Goal: Task Accomplishment & Management: Use online tool/utility

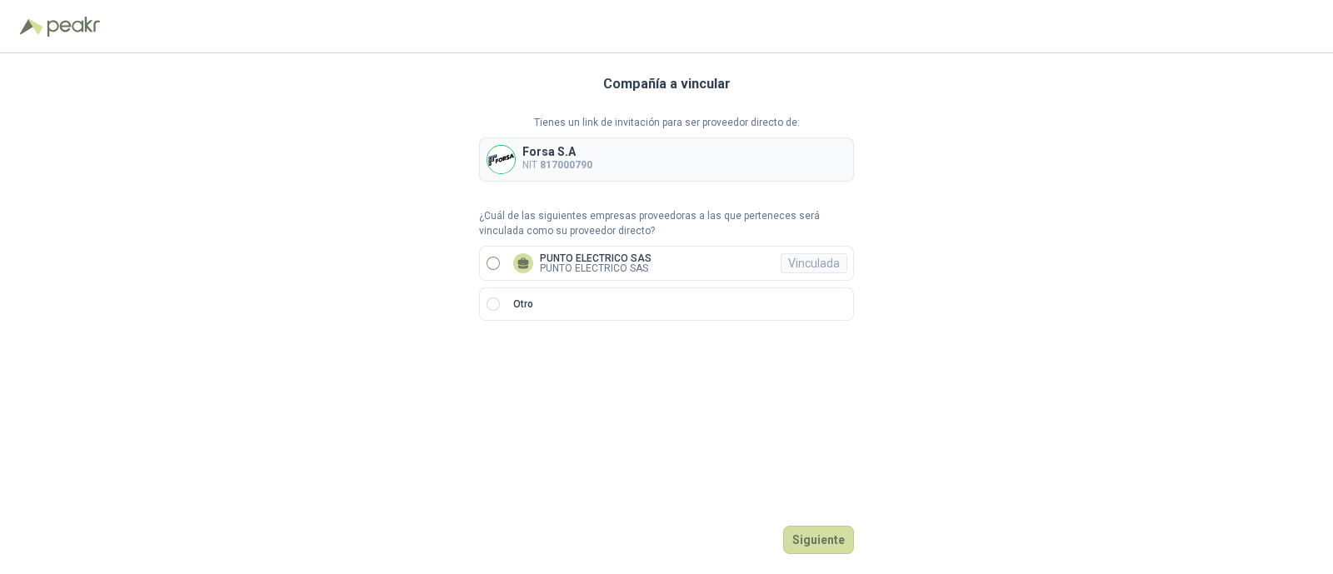
click at [483, 257] on label "PUNTO ELECTRICO SAS PUNTO ELECTRICO SAS Vinculada" at bounding box center [666, 263] width 375 height 35
click at [821, 551] on button "Ingresar" at bounding box center [821, 540] width 66 height 28
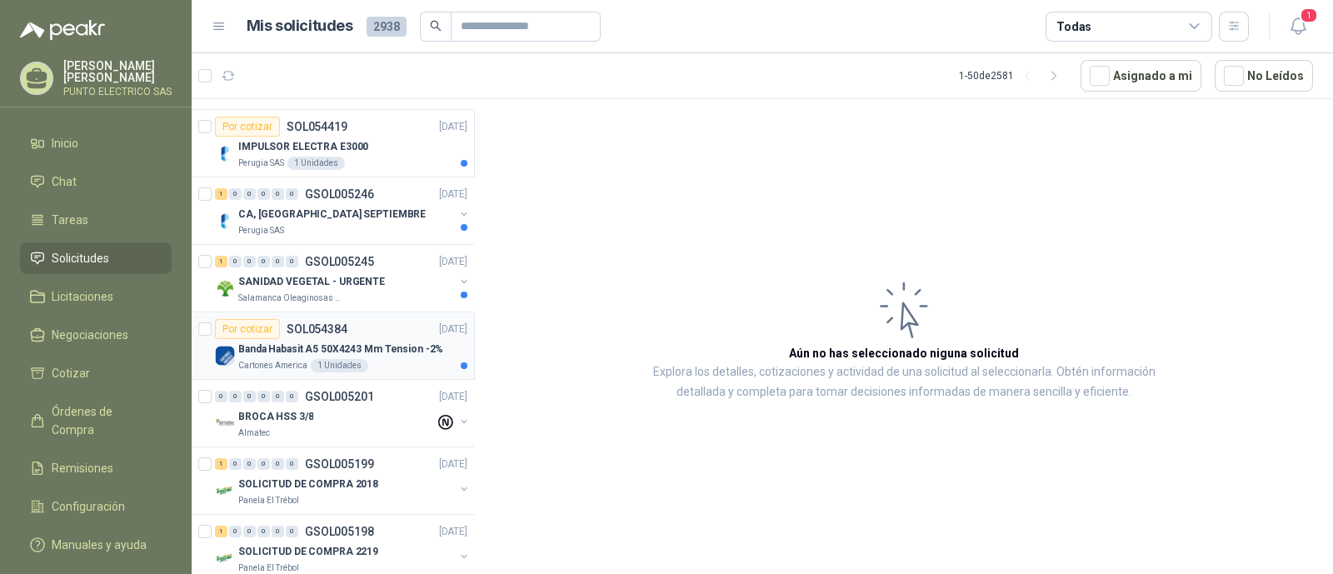
scroll to position [312, 0]
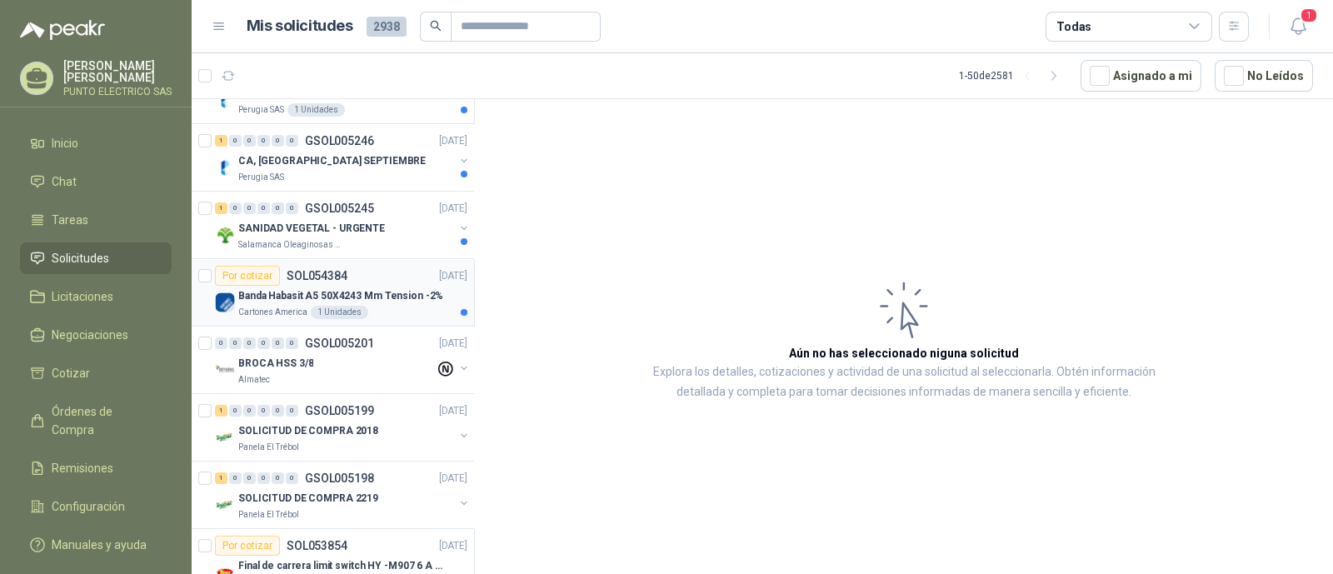
click at [405, 291] on p "Banda Habasit A5 50X4243 Mm Tension -2%" at bounding box center [340, 296] width 205 height 16
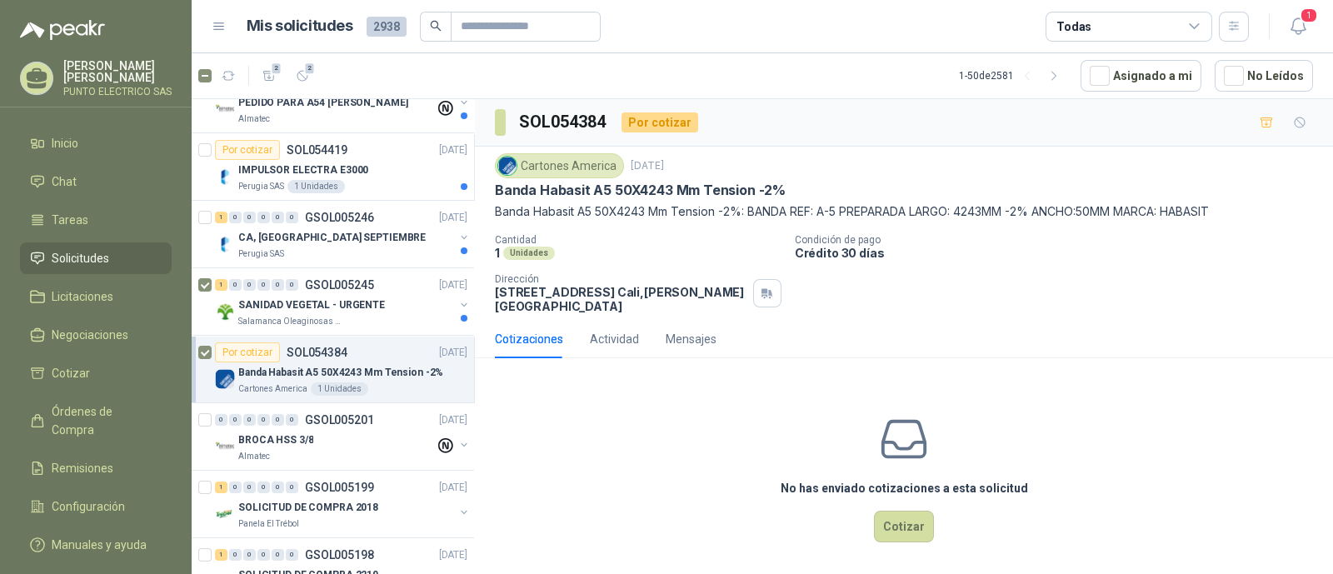
scroll to position [207, 0]
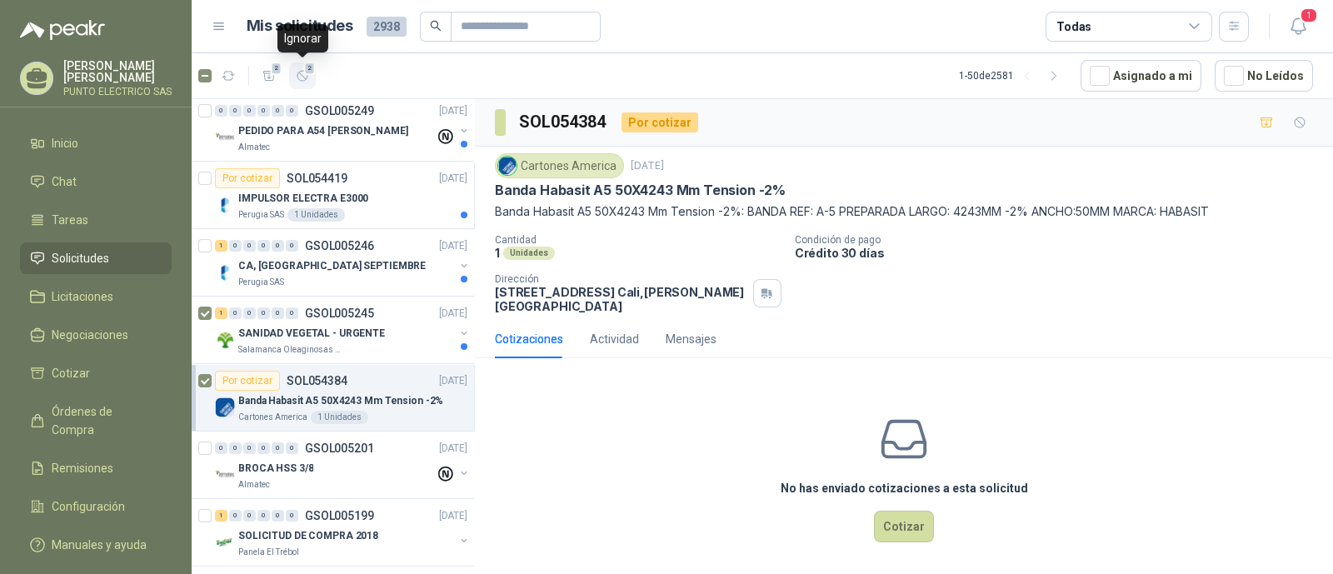
click at [306, 75] on icon "button" at bounding box center [303, 76] width 14 height 14
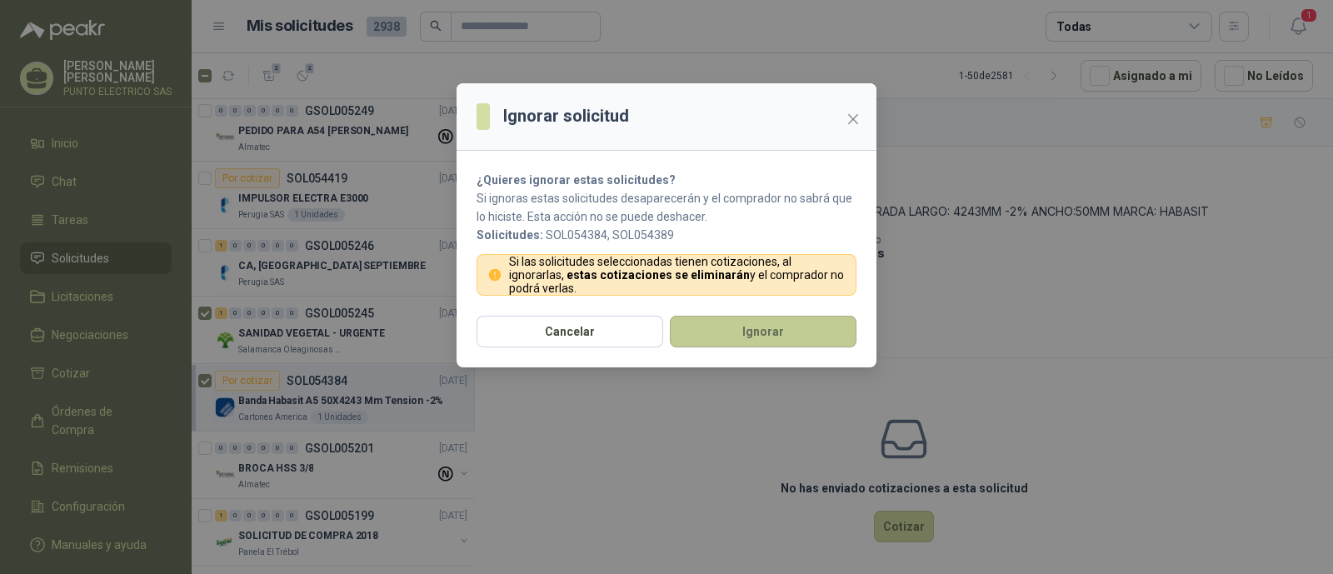
click at [760, 336] on button "Ignorar" at bounding box center [763, 332] width 187 height 32
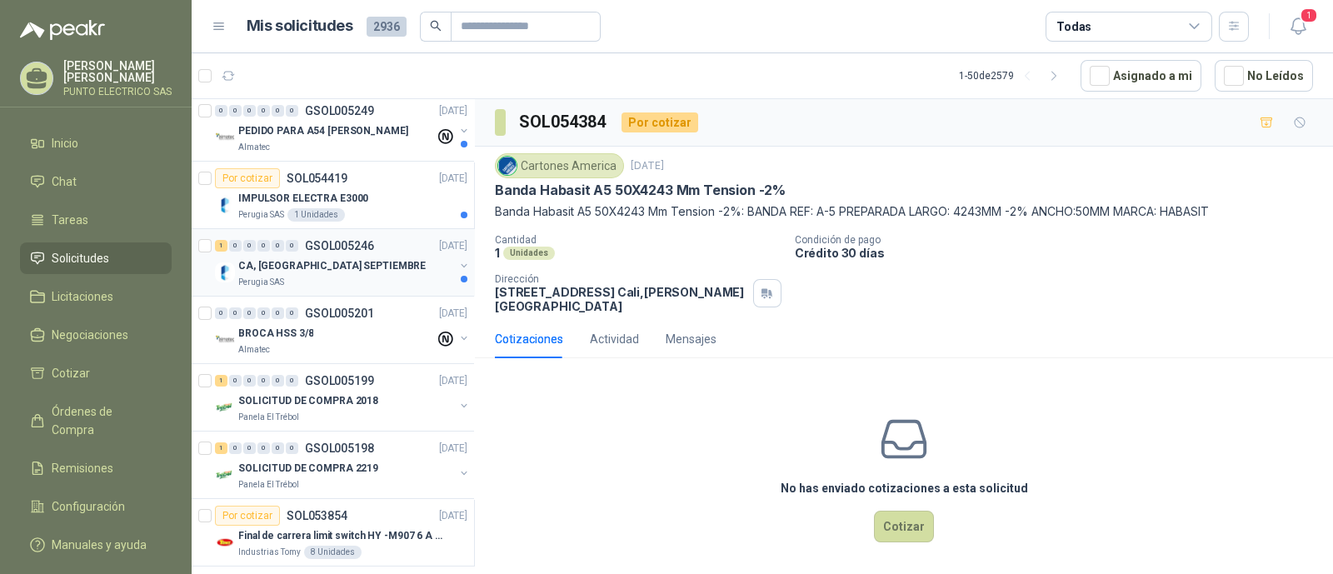
click at [333, 281] on div "Perugia SAS" at bounding box center [346, 282] width 216 height 13
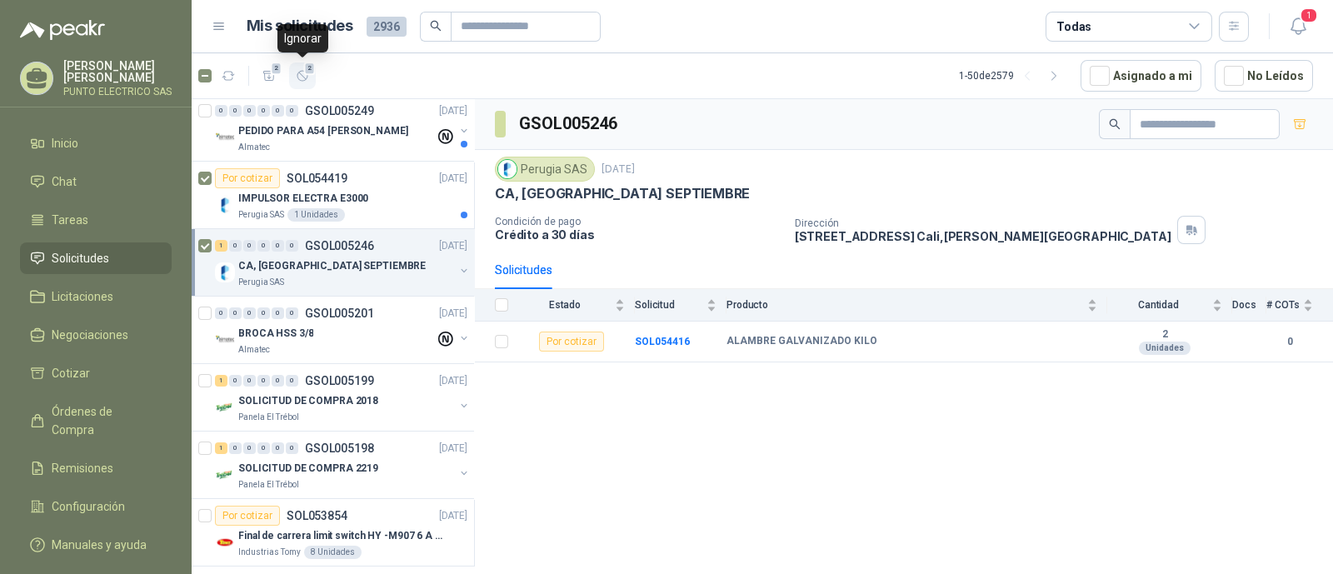
click at [300, 74] on icon "button" at bounding box center [303, 76] width 14 height 14
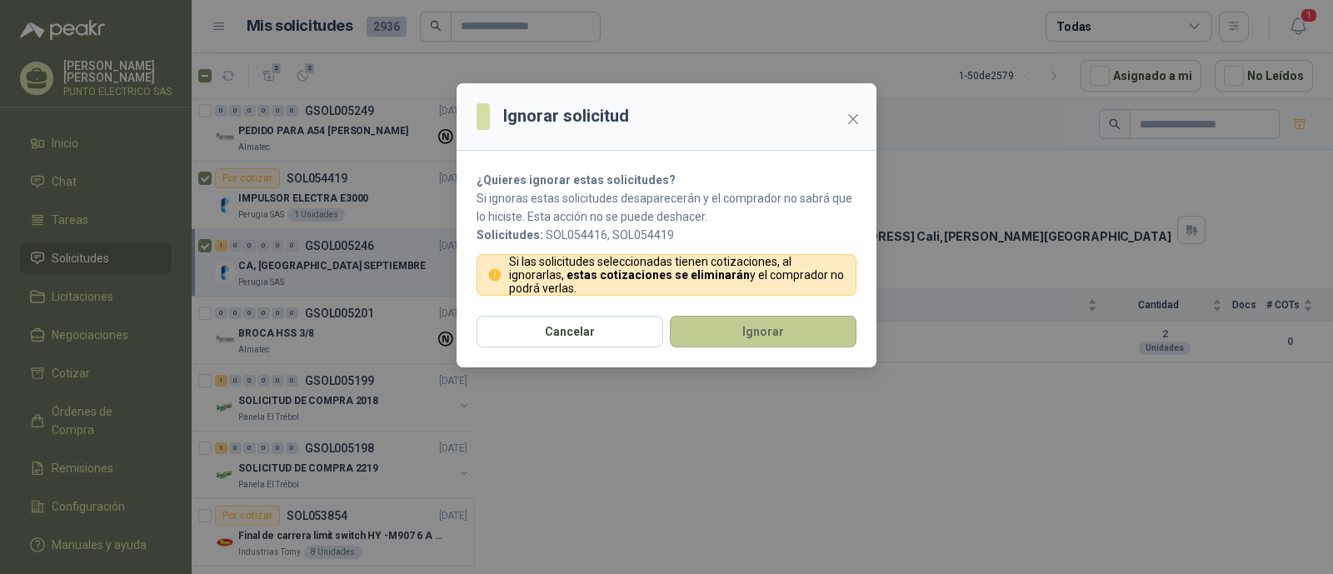
click at [767, 331] on button "Ignorar" at bounding box center [763, 332] width 187 height 32
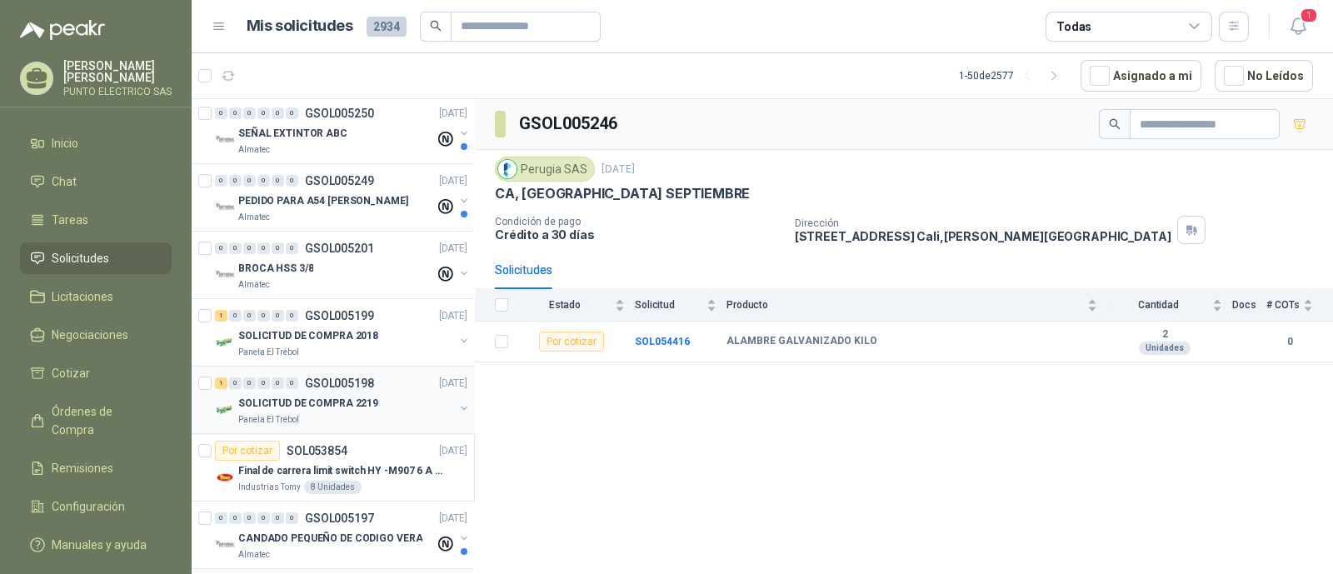
scroll to position [103, 0]
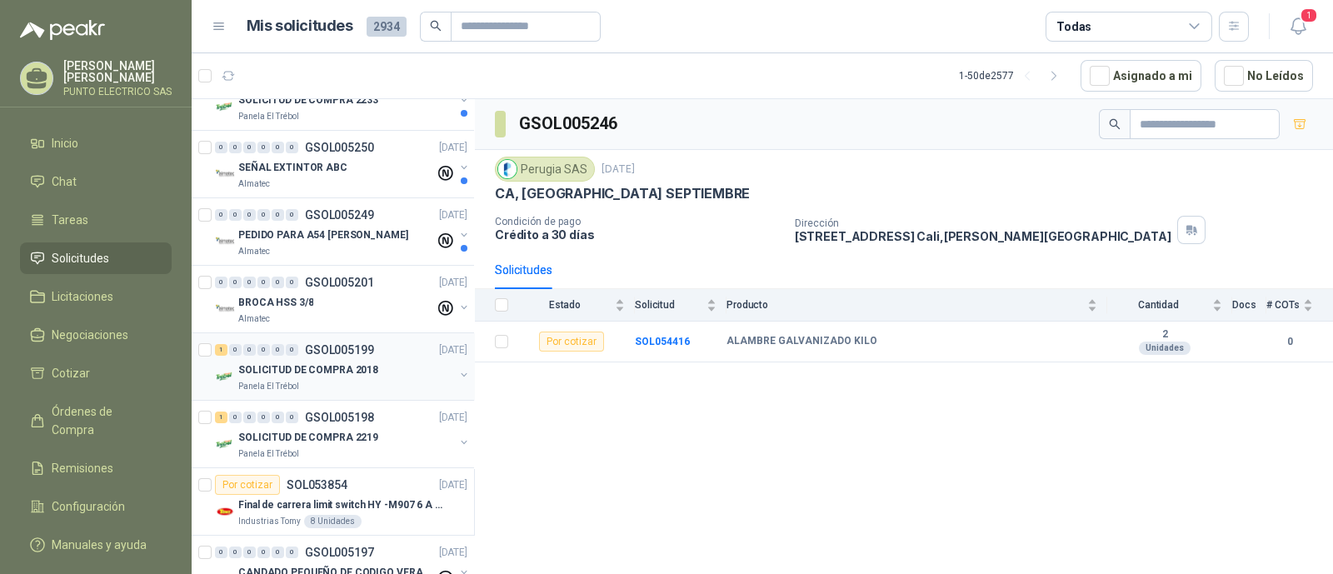
click at [357, 376] on div "SOLICITUD DE COMPRA 2018" at bounding box center [346, 370] width 216 height 20
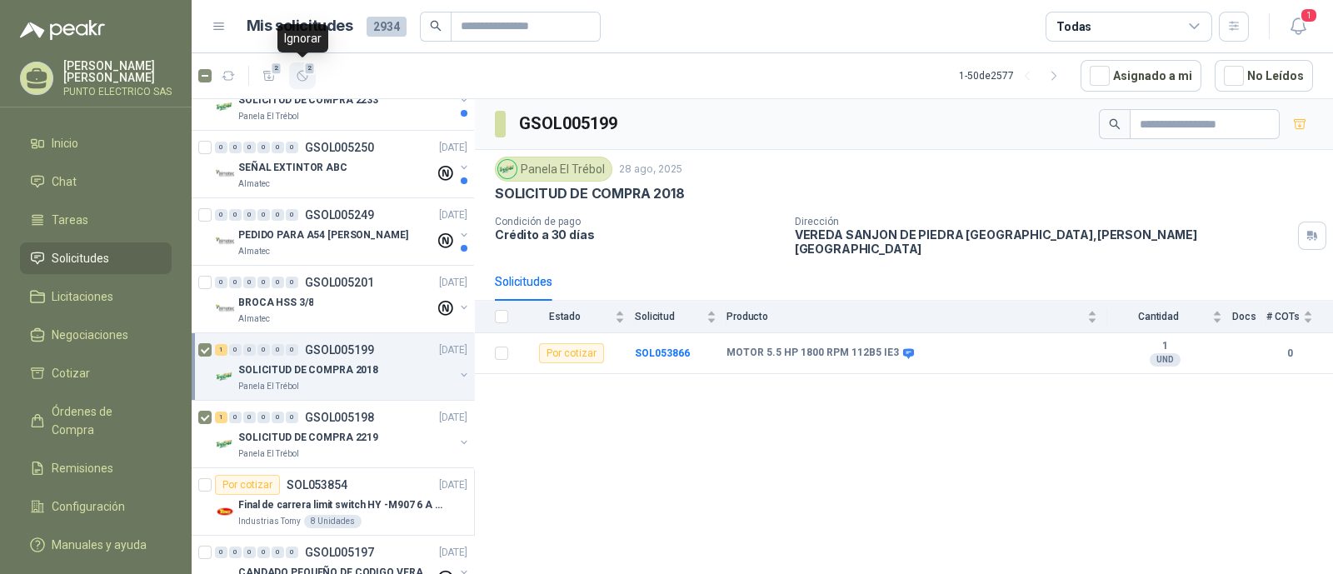
click at [307, 78] on icon "button" at bounding box center [303, 76] width 14 height 14
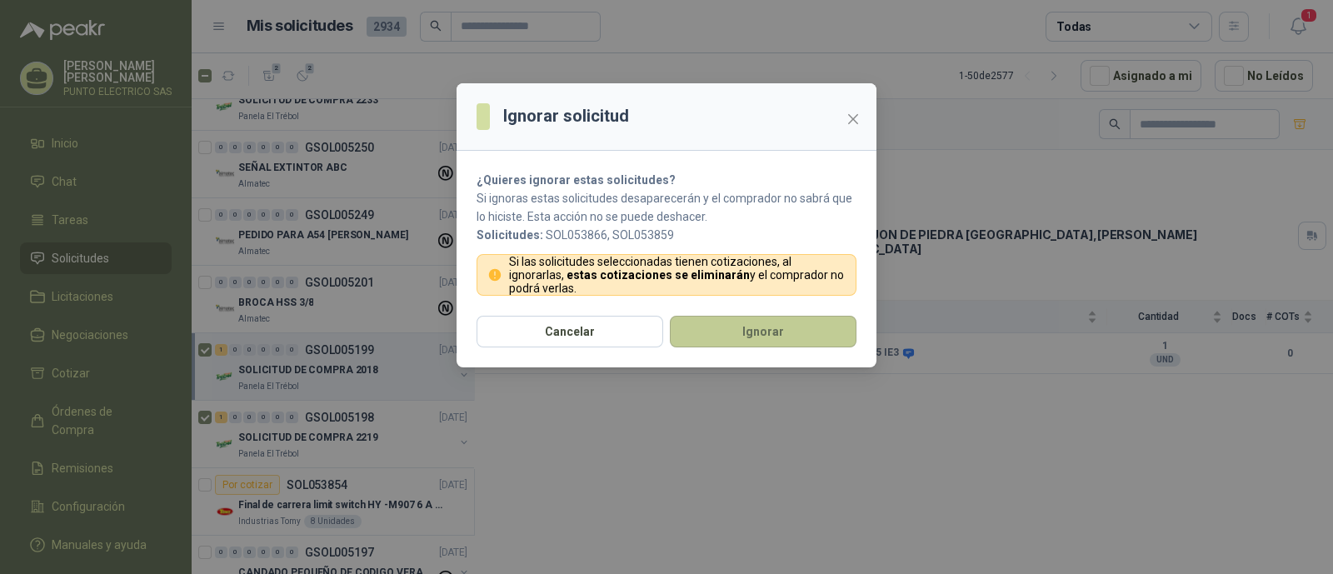
click at [784, 343] on button "Ignorar" at bounding box center [763, 332] width 187 height 32
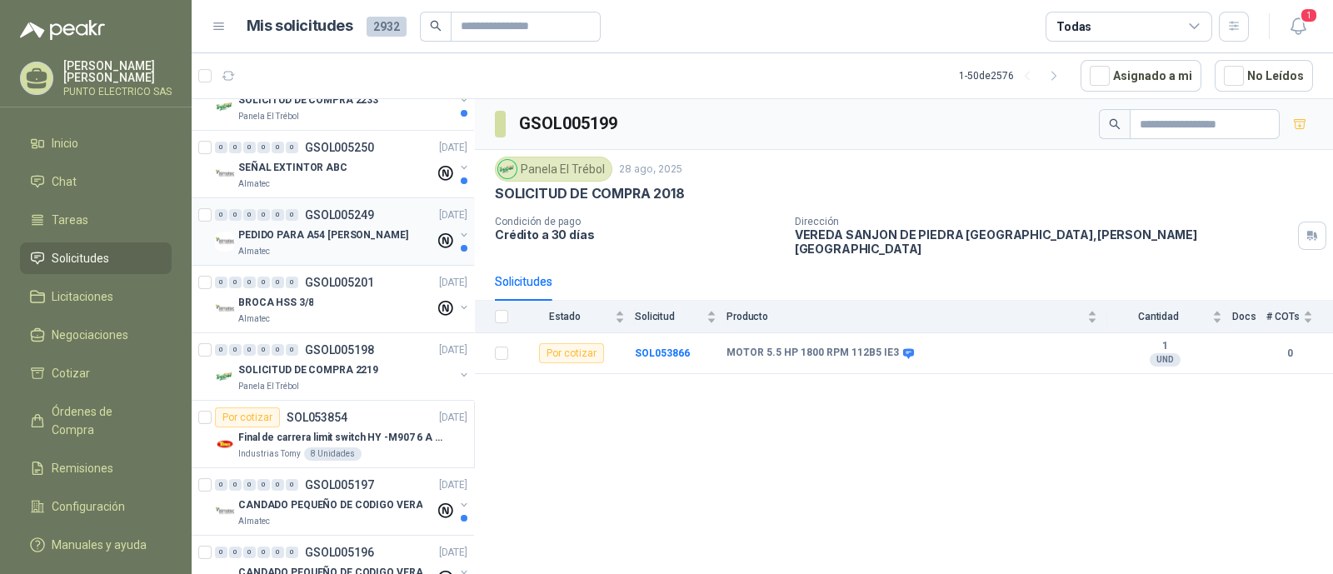
click at [350, 237] on p "PEDIDO PARA A54 [PERSON_NAME]" at bounding box center [323, 235] width 170 height 16
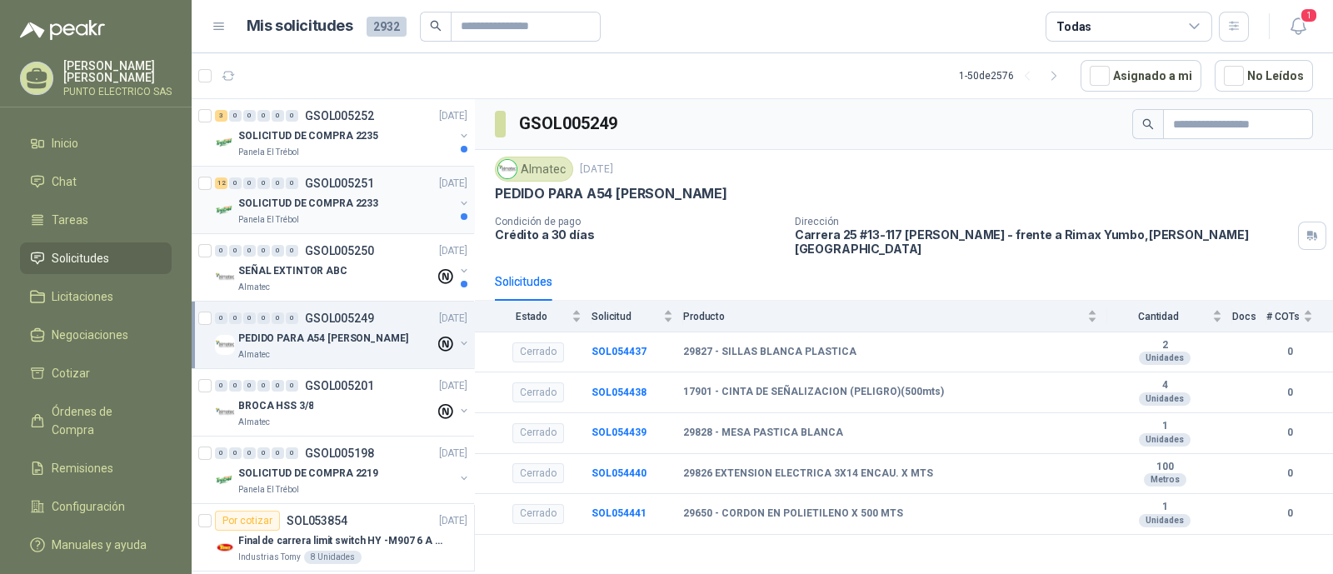
click at [307, 215] on div "Panela El Trébol" at bounding box center [346, 219] width 216 height 13
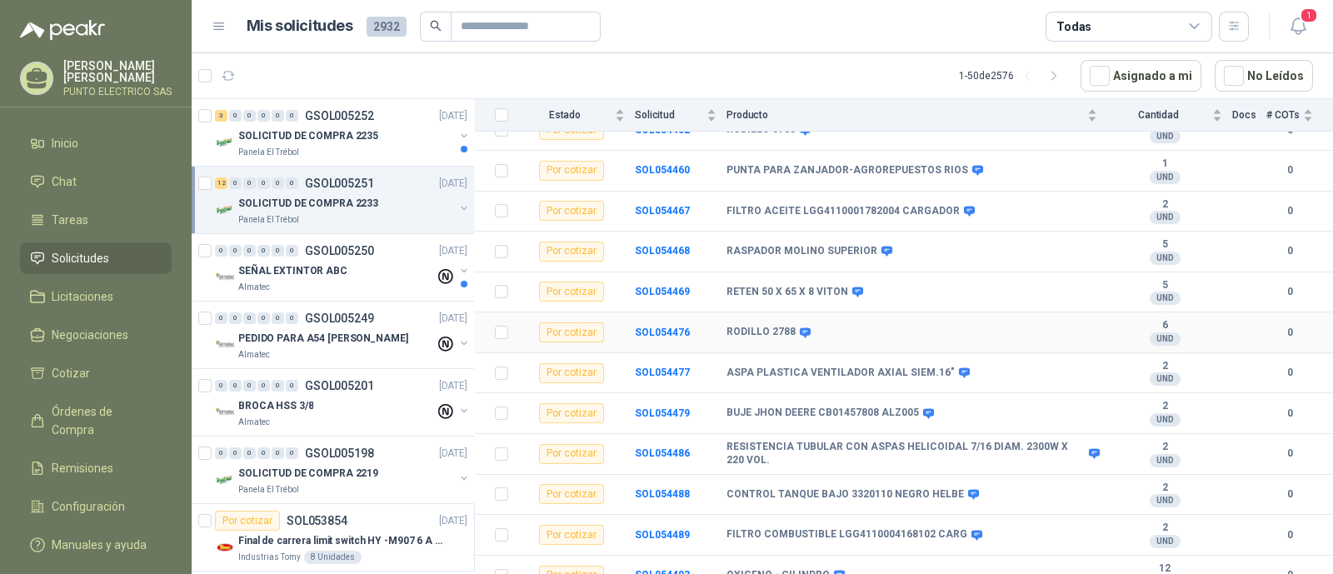
scroll to position [227, 0]
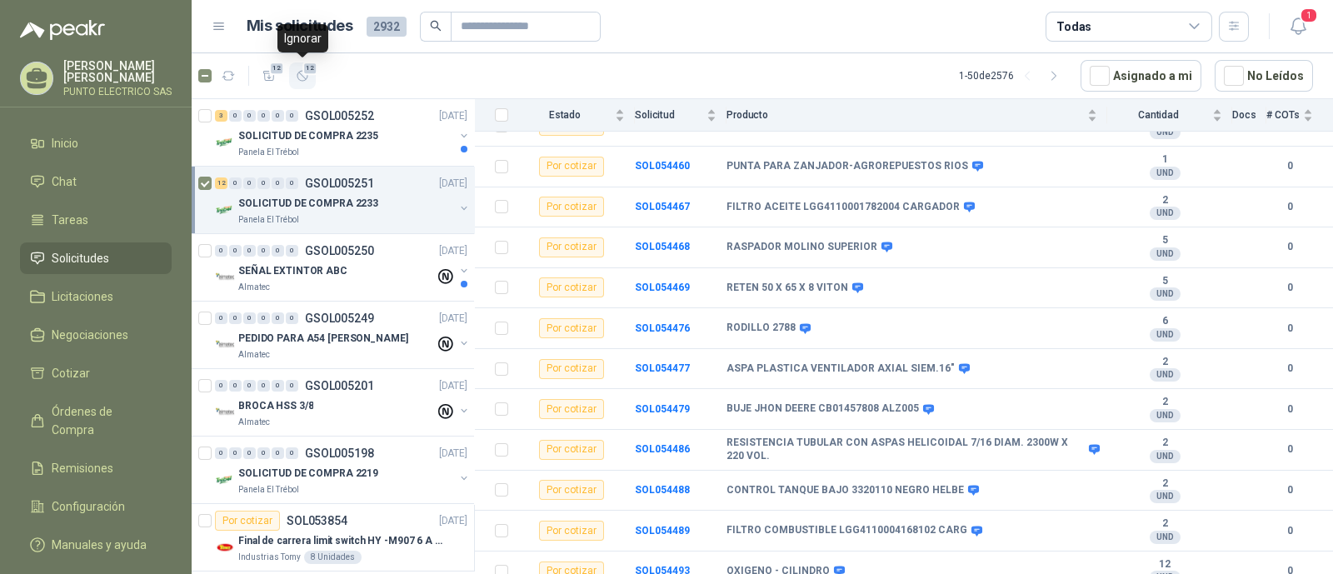
click at [304, 75] on icon "button" at bounding box center [303, 76] width 14 height 14
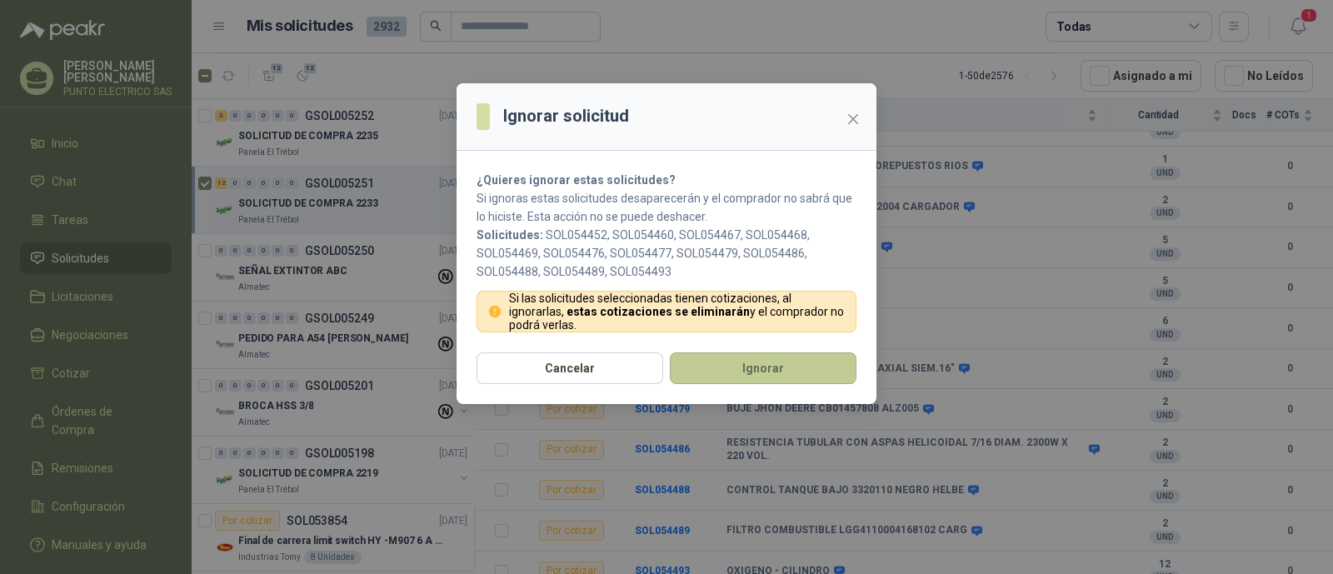
click at [775, 353] on button "Ignorar" at bounding box center [763, 368] width 187 height 32
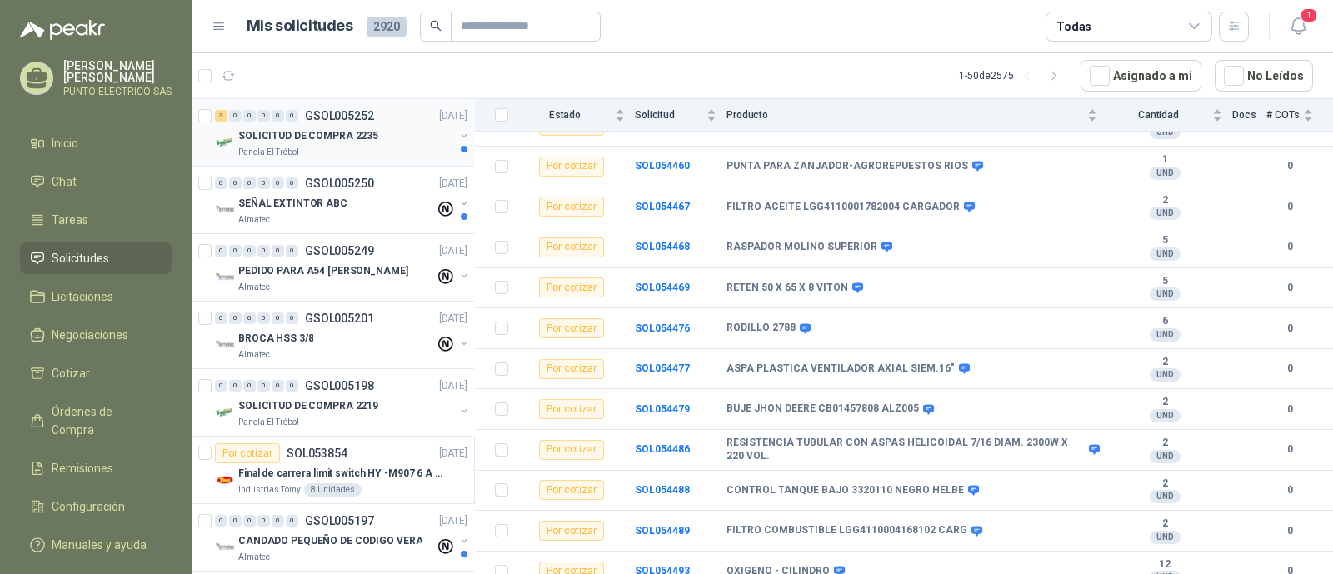
click at [319, 133] on p "SOLICITUD DE COMPRA 2235" at bounding box center [308, 136] width 140 height 16
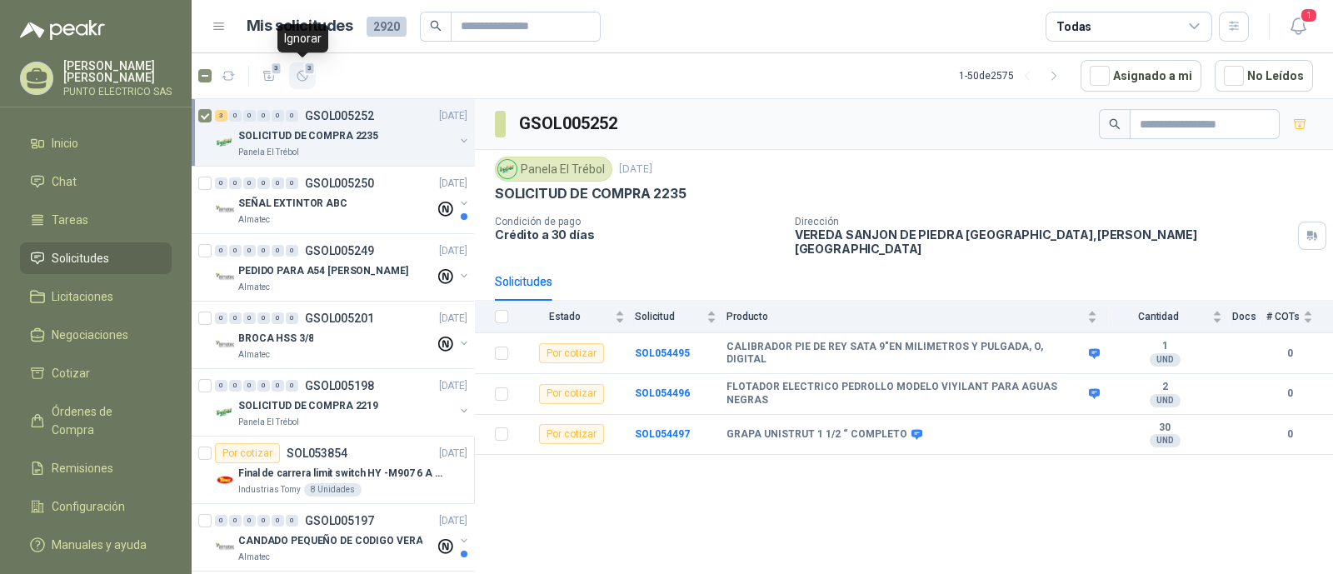
click at [304, 72] on icon "button" at bounding box center [303, 76] width 14 height 14
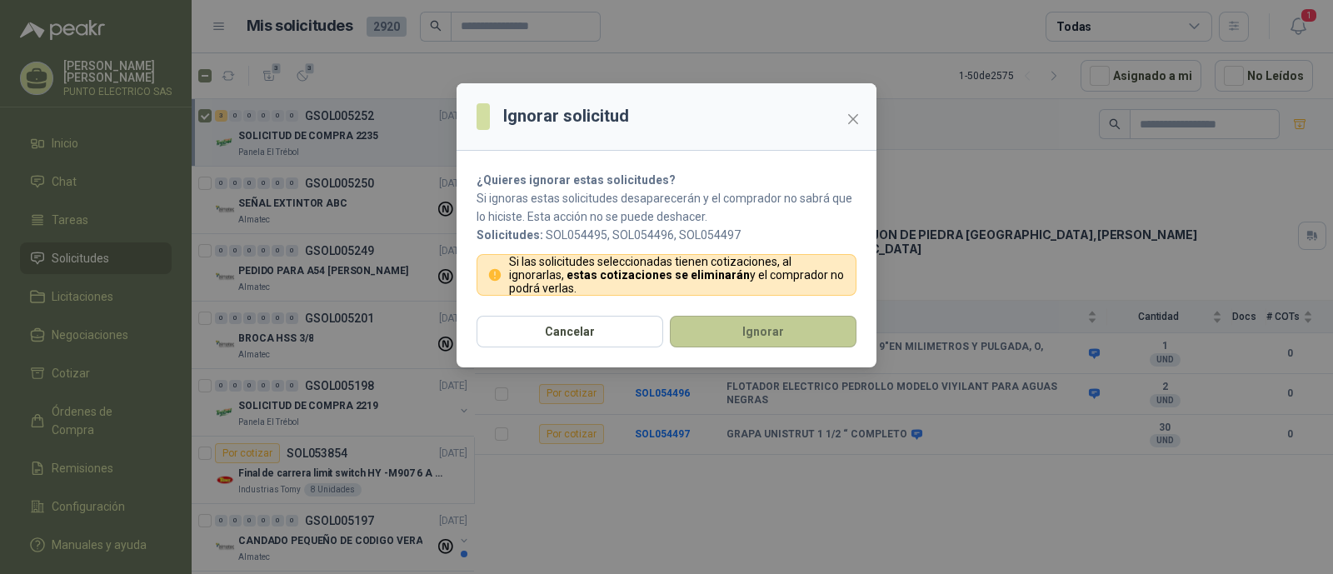
click at [780, 326] on button "Ignorar" at bounding box center [763, 332] width 187 height 32
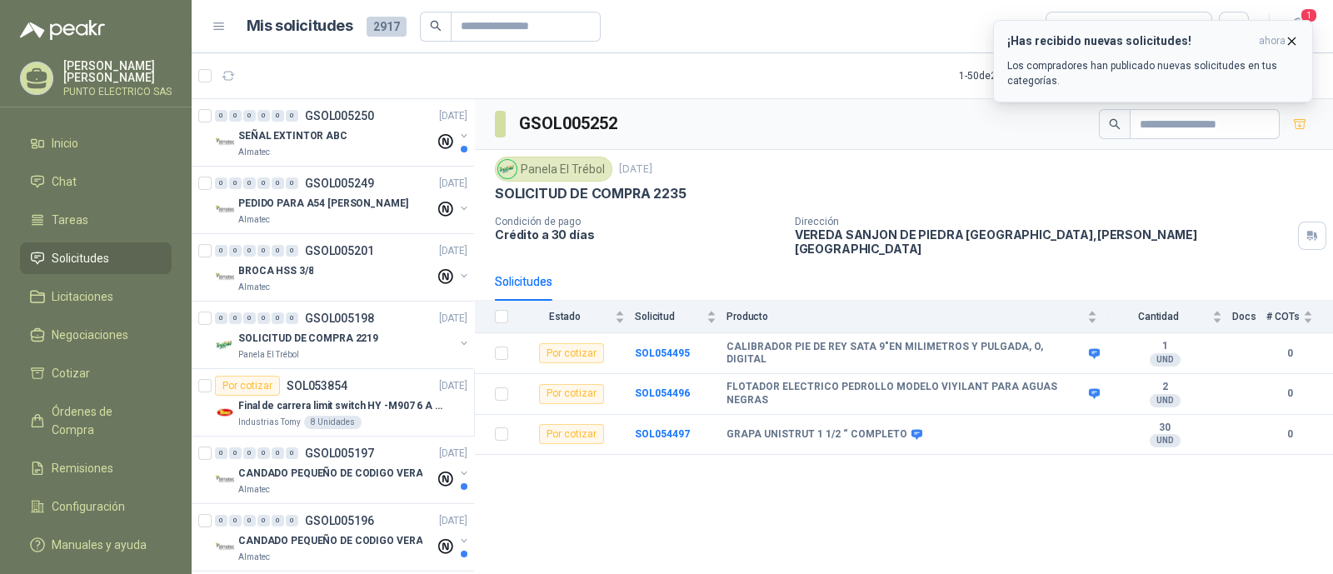
click at [1243, 52] on div "¡Has recibido nuevas solicitudes! ahora Los compradores han publicado nuevas so…" at bounding box center [1153, 61] width 292 height 54
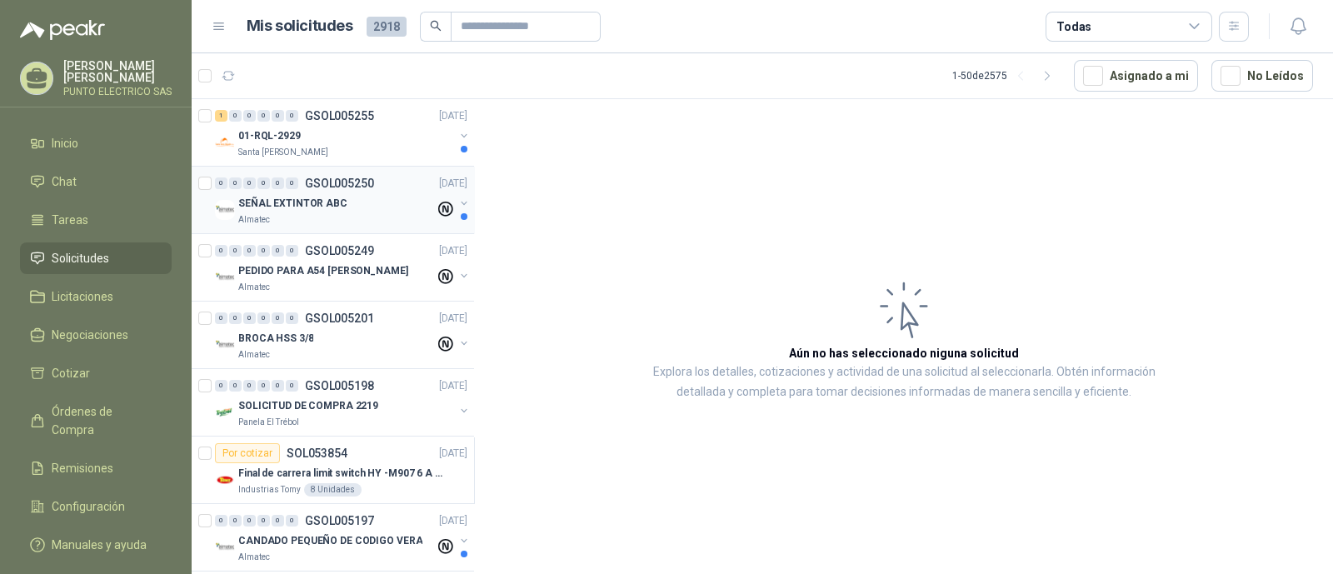
click at [346, 204] on div "SEÑAL EXTINTOR ABC" at bounding box center [336, 203] width 197 height 20
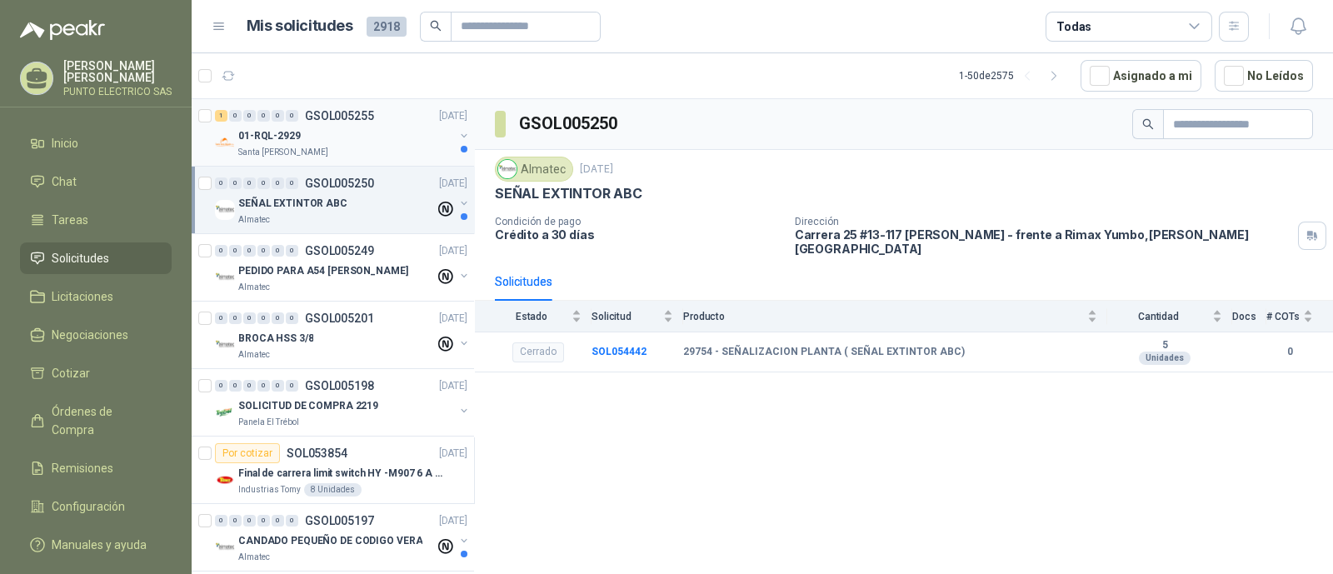
click at [353, 126] on div "01-RQL-2929" at bounding box center [346, 136] width 216 height 20
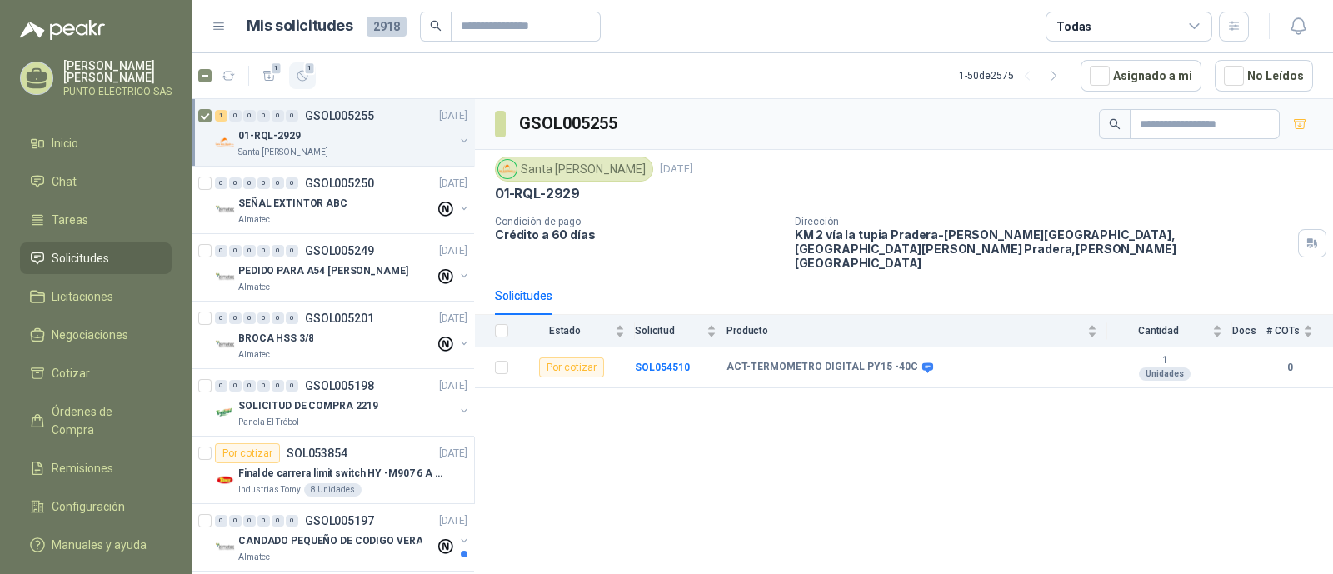
click at [302, 81] on icon "button" at bounding box center [303, 76] width 14 height 14
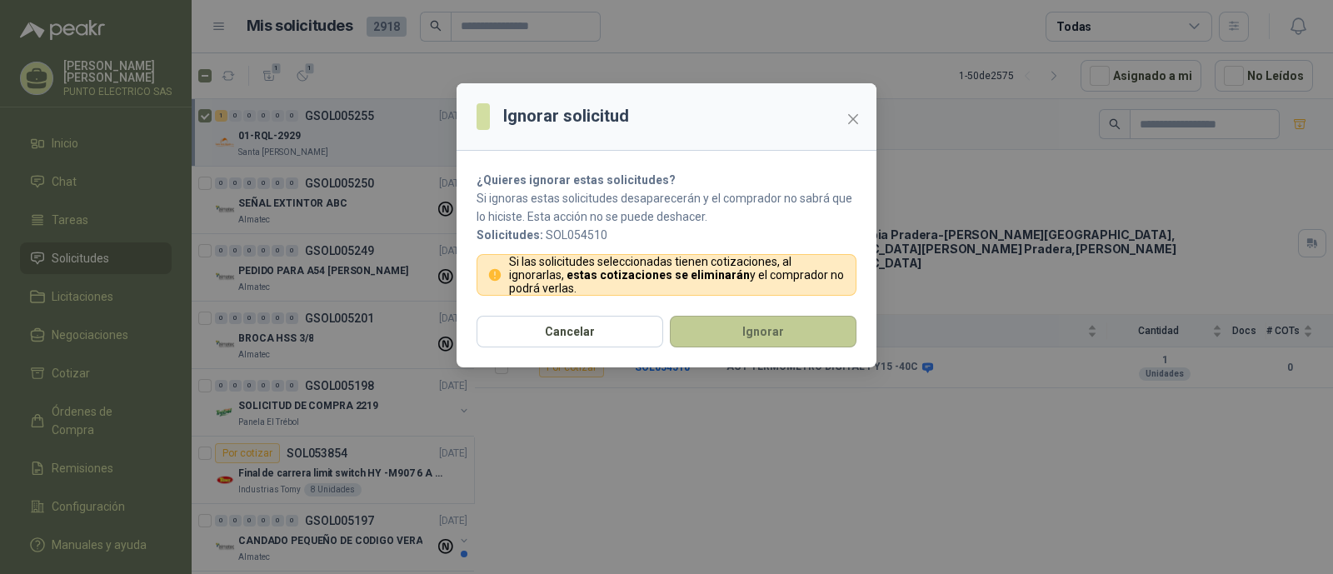
click at [755, 330] on button "Ignorar" at bounding box center [763, 332] width 187 height 32
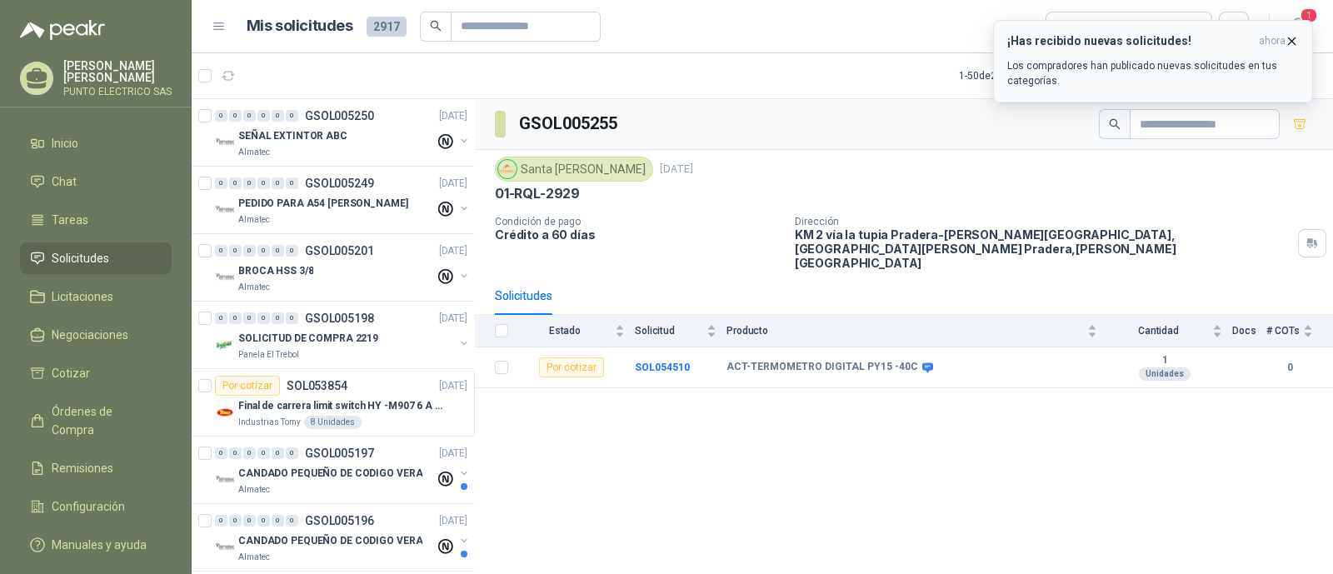
click at [1114, 54] on div "¡Has recibido nuevas solicitudes! ahora Los compradores han publicado nuevas so…" at bounding box center [1153, 61] width 292 height 54
